Goal: Information Seeking & Learning: Learn about a topic

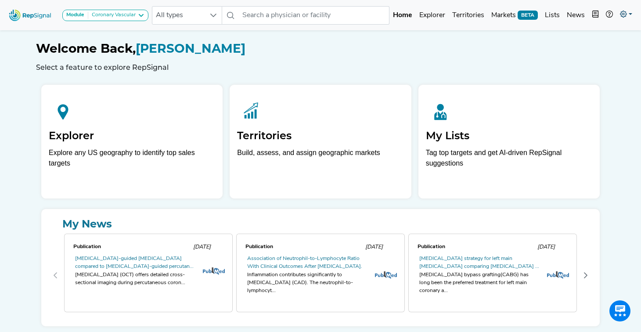
click at [630, 13] on link at bounding box center [626, 16] width 19 height 18
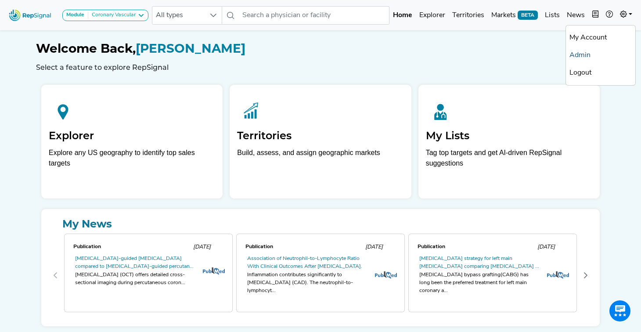
click at [591, 55] on link "Admin" at bounding box center [600, 56] width 69 height 18
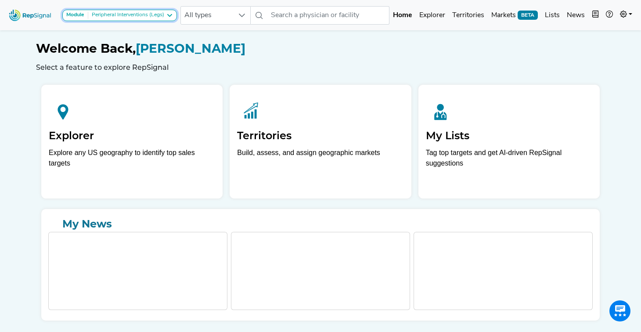
click at [168, 17] on icon at bounding box center [169, 15] width 7 height 7
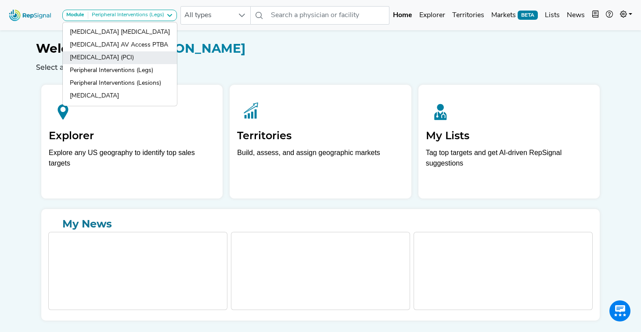
click at [163, 56] on link "[MEDICAL_DATA] (PCI)" at bounding box center [120, 57] width 114 height 13
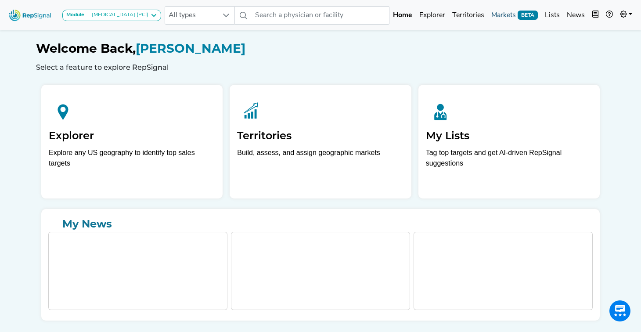
click at [505, 14] on link "Markets BETA" at bounding box center [515, 16] width 54 height 18
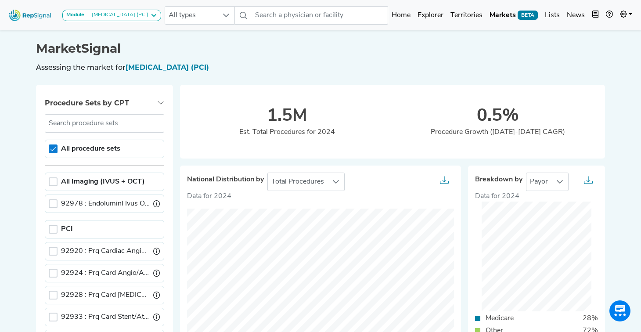
click at [53, 149] on icon at bounding box center [53, 149] width 6 height 6
click at [51, 225] on div at bounding box center [53, 229] width 9 height 9
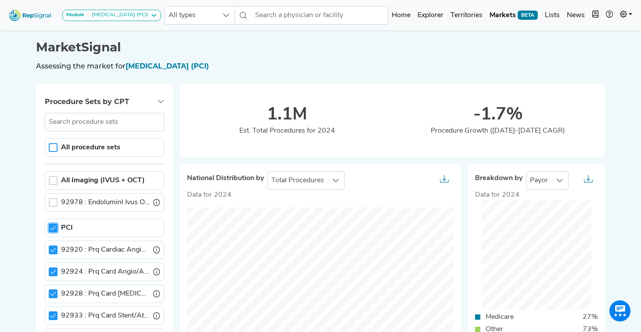
scroll to position [0, 0]
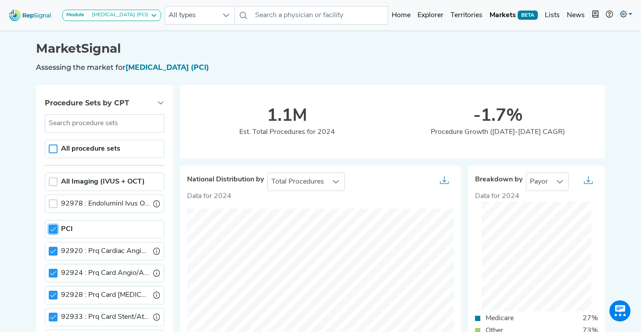
click at [623, 10] on link at bounding box center [626, 16] width 19 height 18
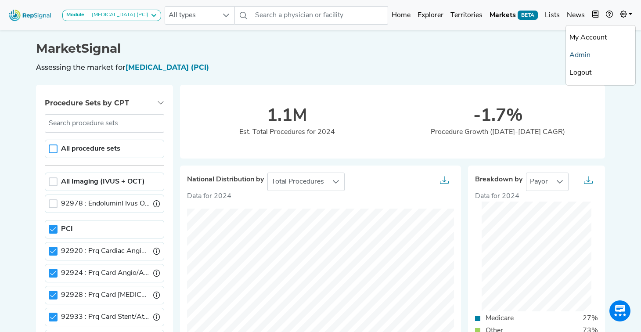
click at [588, 55] on link "Admin" at bounding box center [600, 56] width 69 height 18
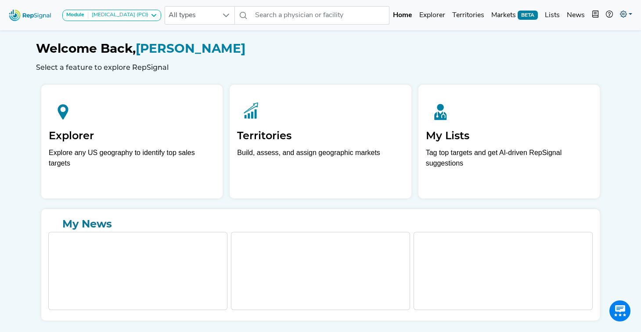
click at [626, 18] on icon at bounding box center [623, 14] width 7 height 7
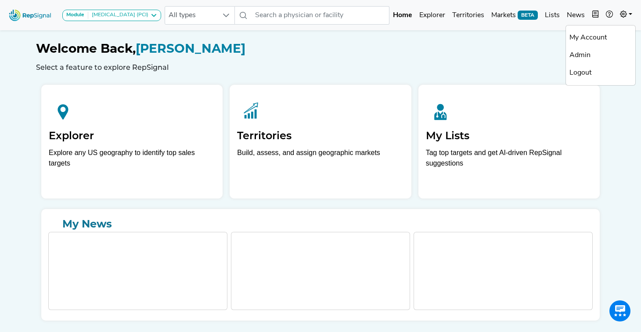
click at [527, 30] on div "Welcome Back, Addie Gunst Select a feature to explore RepSignal" at bounding box center [320, 49] width 569 height 43
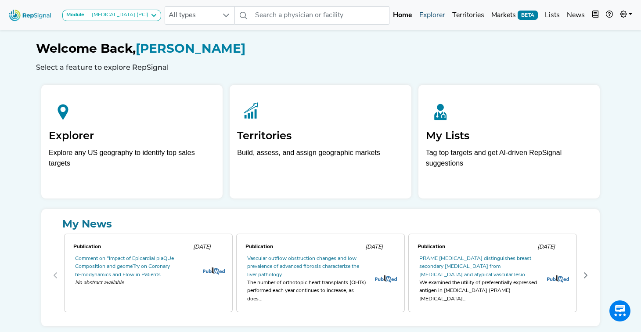
click at [437, 16] on link "Explorer" at bounding box center [432, 16] width 33 height 18
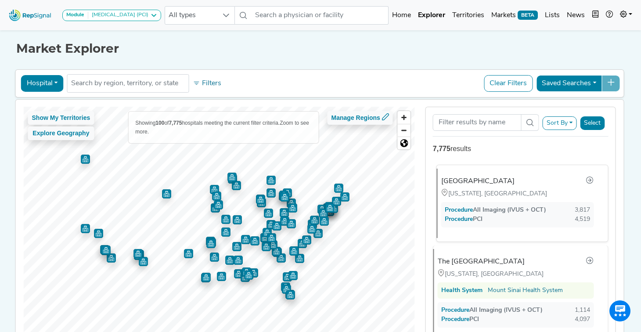
click at [463, 181] on div "[GEOGRAPHIC_DATA]" at bounding box center [477, 181] width 73 height 11
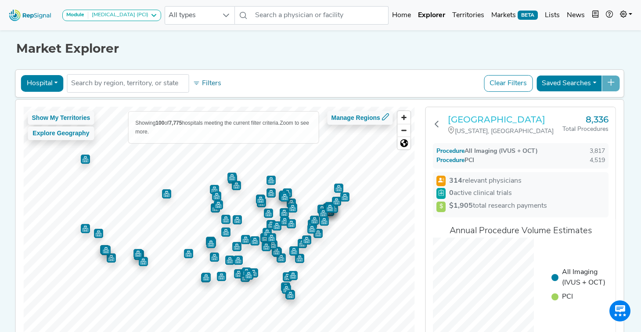
click at [484, 119] on h3 "[GEOGRAPHIC_DATA]" at bounding box center [505, 119] width 115 height 11
click at [623, 18] on icon at bounding box center [623, 14] width 7 height 7
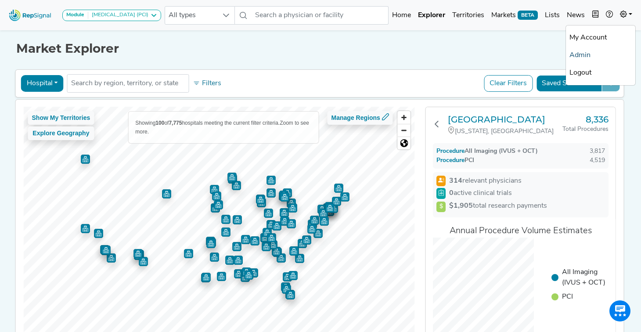
click at [584, 53] on link "Admin" at bounding box center [600, 56] width 69 height 18
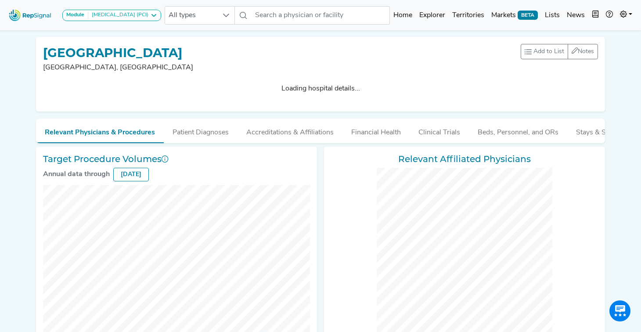
scroll to position [64, 0]
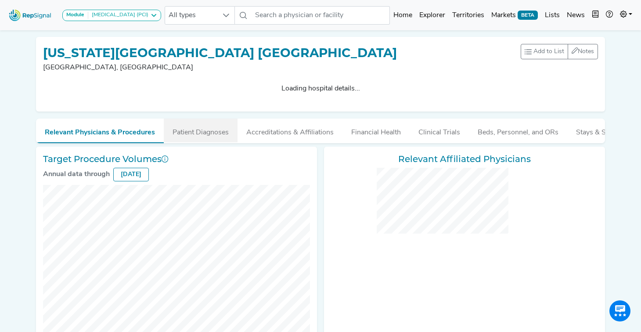
scroll to position [101, 0]
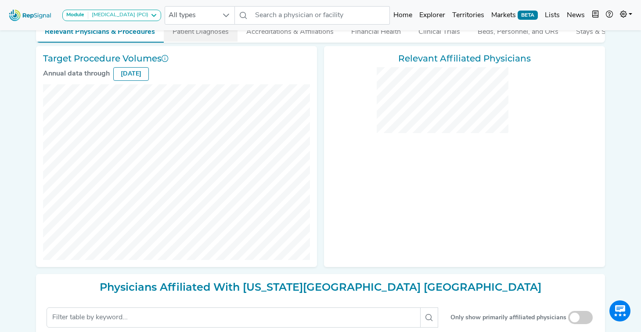
checkbox input "false"
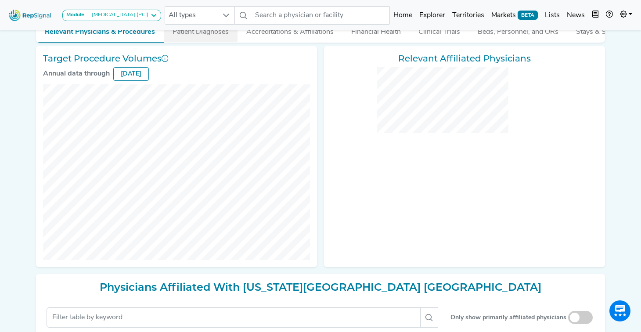
checkbox input "false"
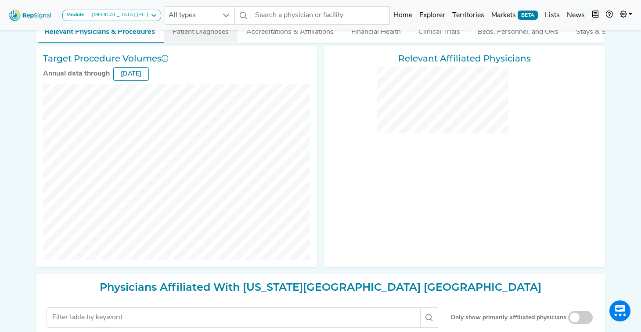
checkbox input "false"
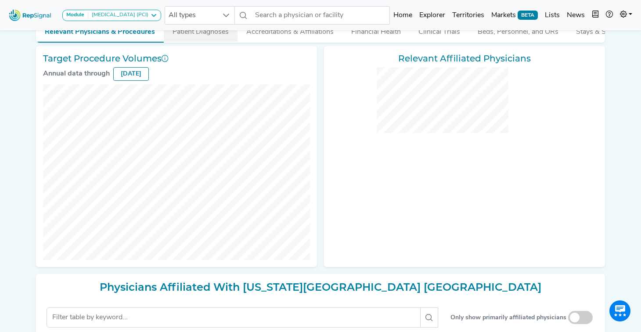
checkbox input "false"
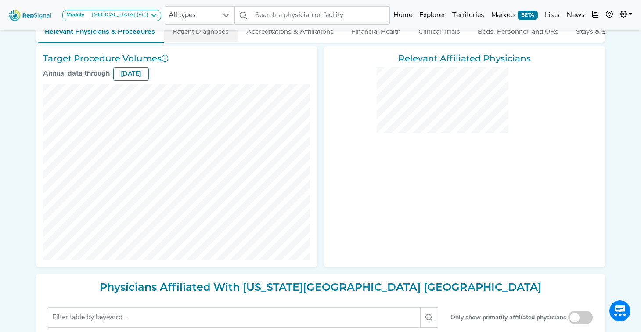
checkbox input "false"
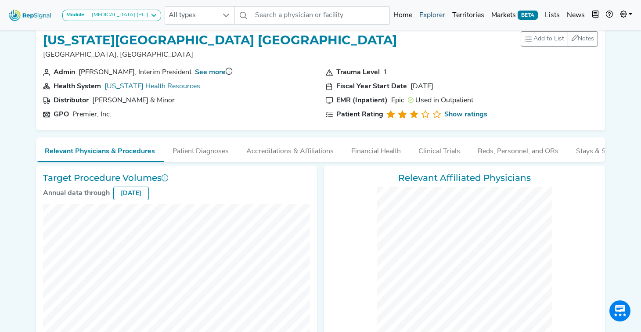
scroll to position [0, 0]
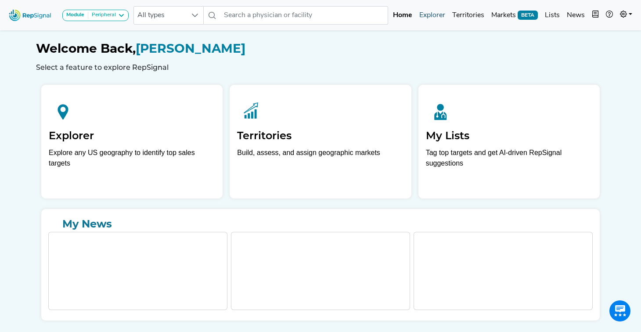
click at [435, 11] on link "Explorer" at bounding box center [432, 16] width 33 height 18
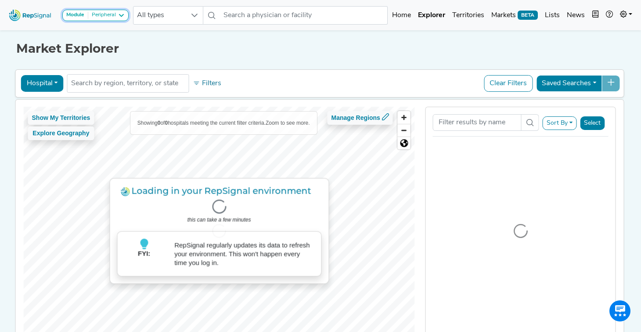
click at [120, 16] on icon at bounding box center [121, 15] width 7 height 7
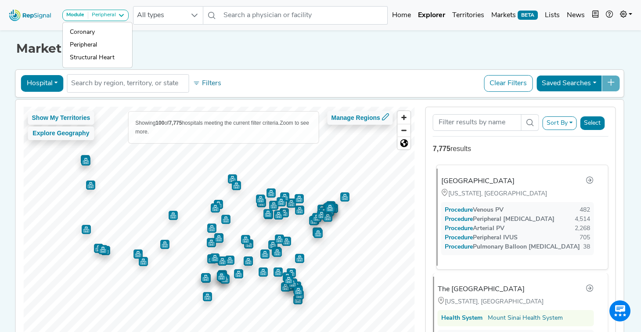
click at [476, 181] on div "[GEOGRAPHIC_DATA]" at bounding box center [477, 181] width 73 height 11
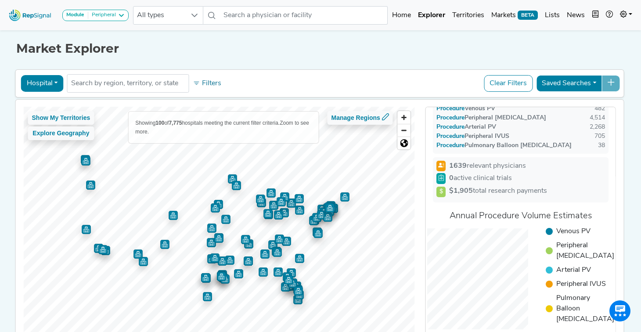
scroll to position [55, 0]
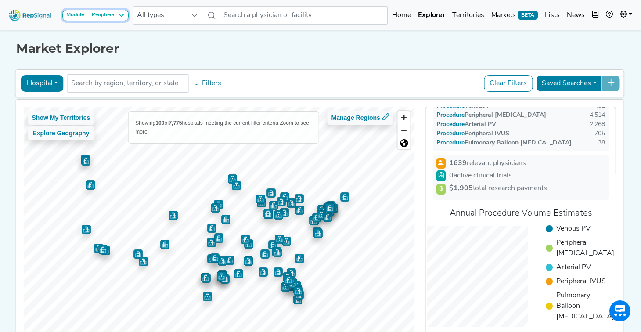
click at [122, 17] on icon at bounding box center [121, 15] width 7 height 7
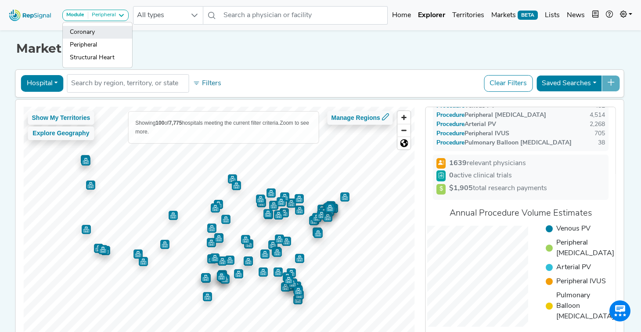
click at [117, 33] on link "Coronary" at bounding box center [97, 32] width 69 height 13
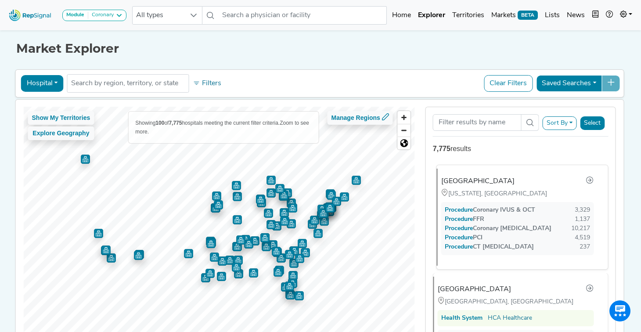
click at [466, 182] on div "[GEOGRAPHIC_DATA]" at bounding box center [477, 181] width 73 height 11
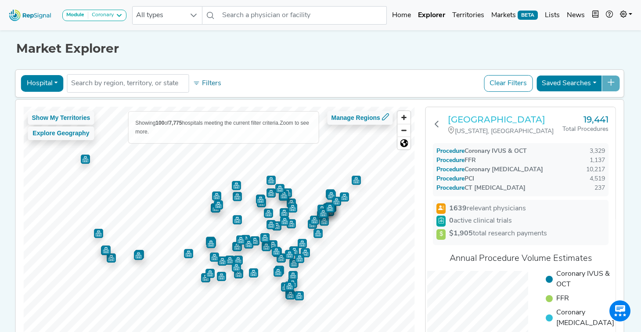
click at [487, 116] on h3 "[GEOGRAPHIC_DATA]" at bounding box center [505, 119] width 115 height 11
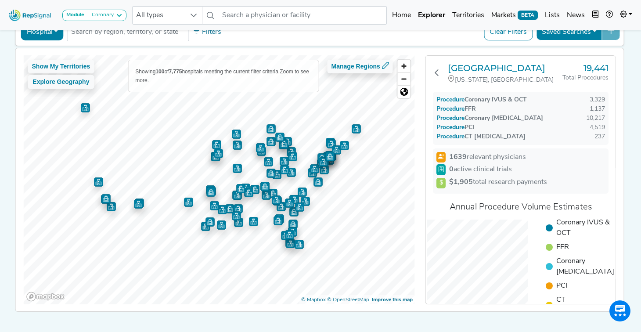
scroll to position [0, 0]
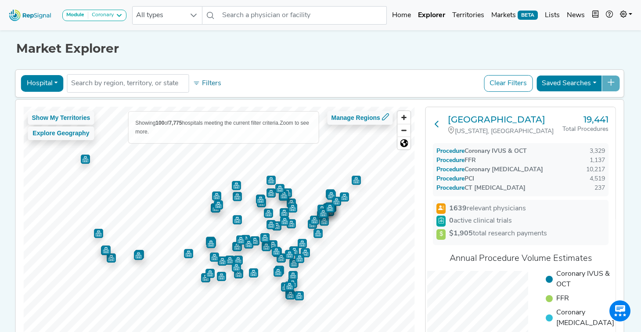
click at [436, 124] on icon at bounding box center [436, 123] width 7 height 7
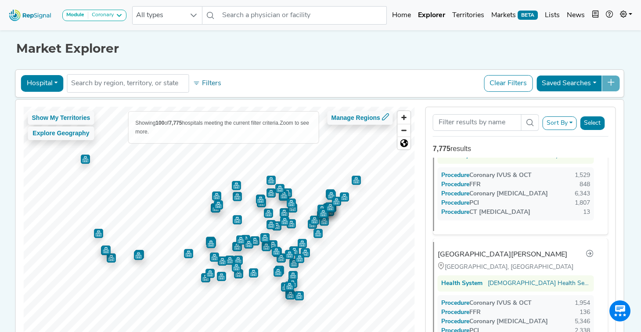
scroll to position [418, 0]
click at [570, 122] on button "Sort By" at bounding box center [560, 123] width 34 height 14
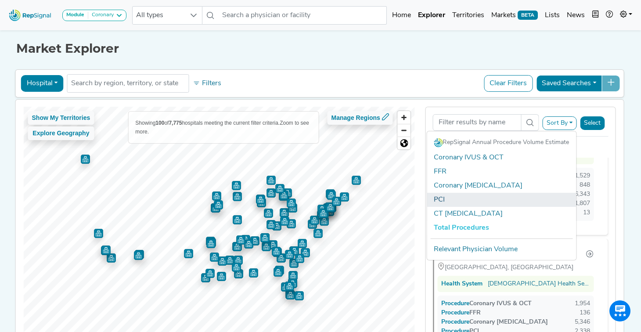
click at [512, 199] on link "PCI" at bounding box center [501, 200] width 149 height 14
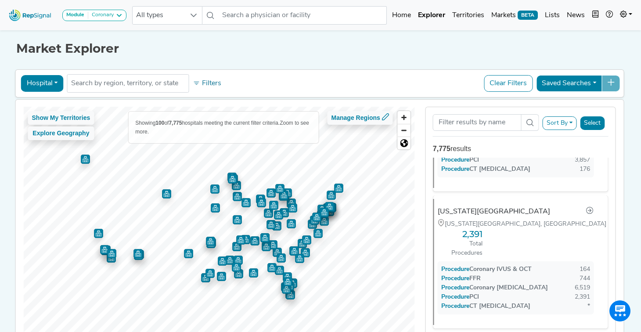
scroll to position [421, 0]
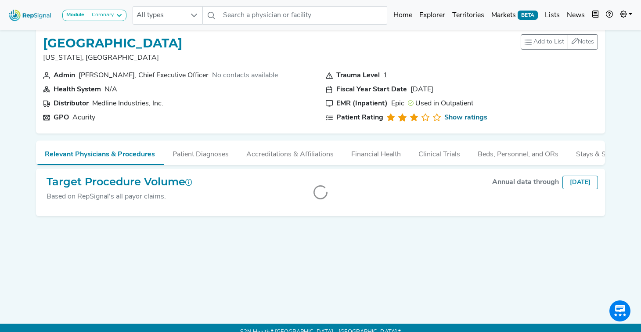
scroll to position [18, 0]
